Goal: Navigation & Orientation: Find specific page/section

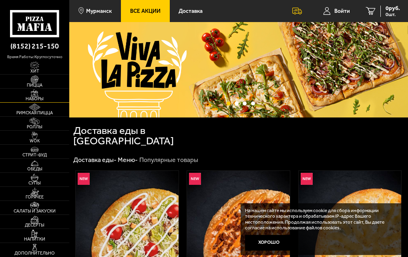
click at [31, 96] on img at bounding box center [34, 93] width 16 height 8
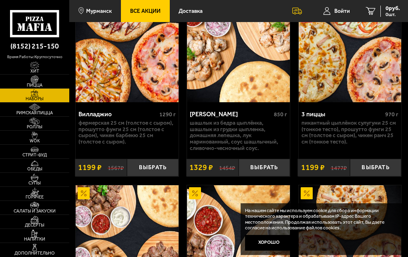
scroll to position [560, 0]
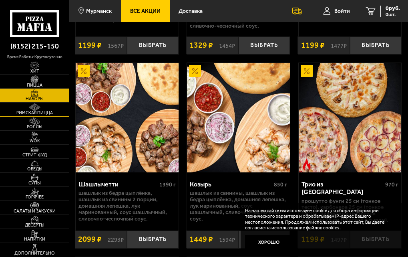
click at [38, 108] on img at bounding box center [34, 107] width 16 height 8
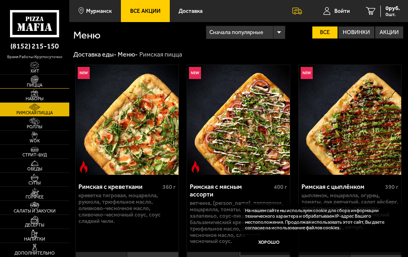
click at [31, 79] on img at bounding box center [34, 79] width 16 height 8
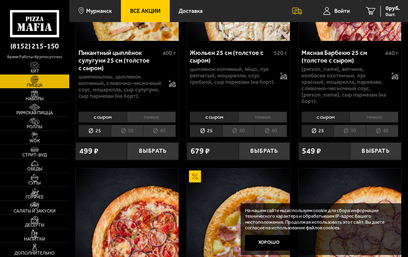
scroll to position [1801, 0]
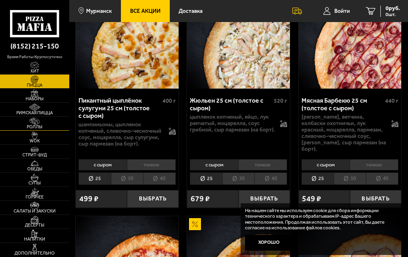
click at [33, 119] on img at bounding box center [34, 121] width 16 height 8
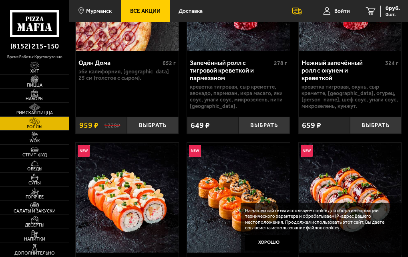
scroll to position [400, 0]
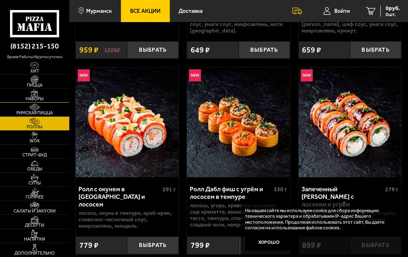
click at [31, 95] on img at bounding box center [34, 93] width 16 height 8
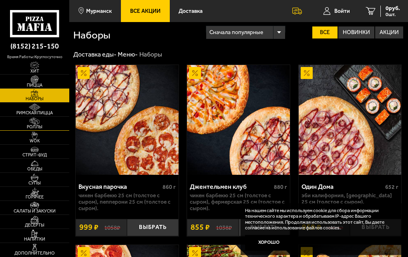
click at [40, 117] on img at bounding box center [34, 121] width 16 height 8
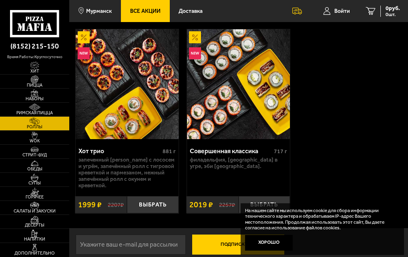
scroll to position [841, 0]
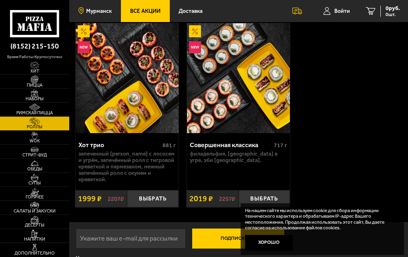
click at [104, 10] on span "Мурманск" at bounding box center [99, 11] width 26 height 6
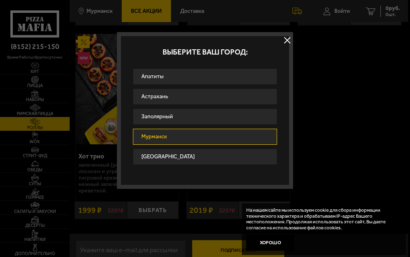
click at [290, 40] on button at bounding box center [287, 40] width 12 height 12
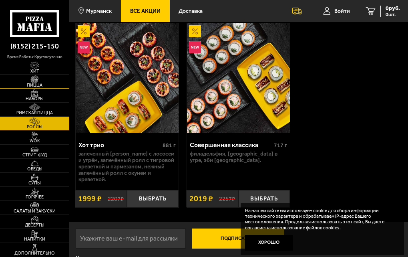
click at [40, 83] on span "Пицца" at bounding box center [34, 85] width 69 height 4
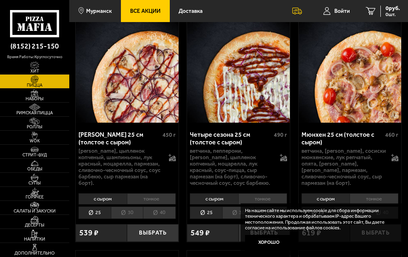
scroll to position [1641, 0]
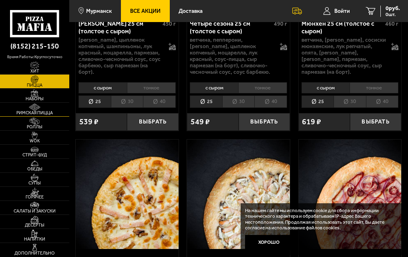
click at [46, 114] on span "Римская пицца" at bounding box center [34, 113] width 69 height 4
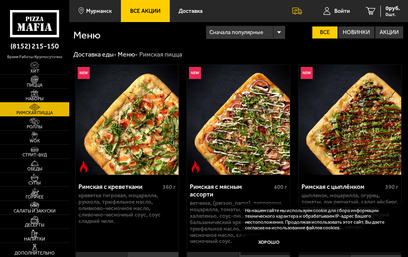
click at [38, 95] on img at bounding box center [34, 93] width 16 height 8
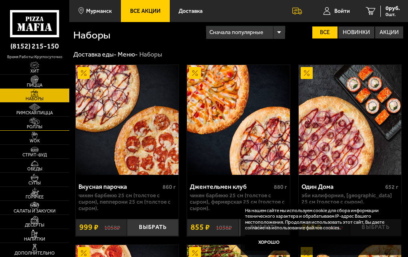
click at [41, 127] on span "Роллы" at bounding box center [34, 127] width 69 height 4
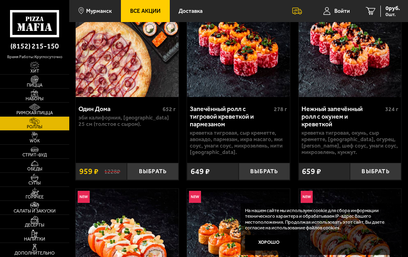
scroll to position [360, 0]
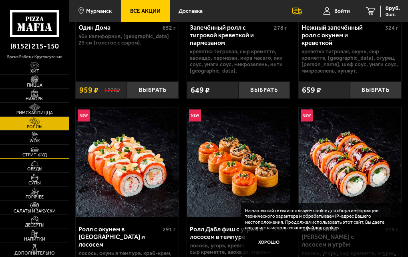
click at [32, 145] on link "Стрит-фуд" at bounding box center [34, 151] width 69 height 14
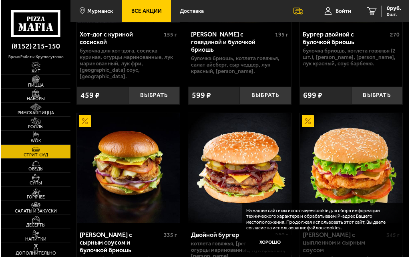
scroll to position [360, 0]
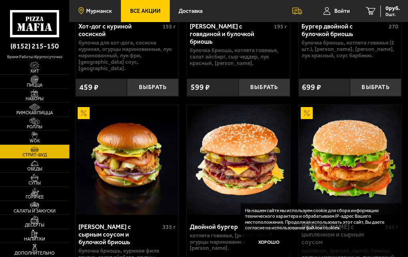
click at [89, 10] on span "Мурманск" at bounding box center [99, 11] width 26 height 6
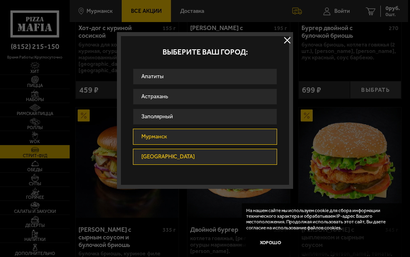
click at [149, 155] on link "[GEOGRAPHIC_DATA]" at bounding box center [205, 156] width 144 height 16
